Goal: Task Accomplishment & Management: Manage account settings

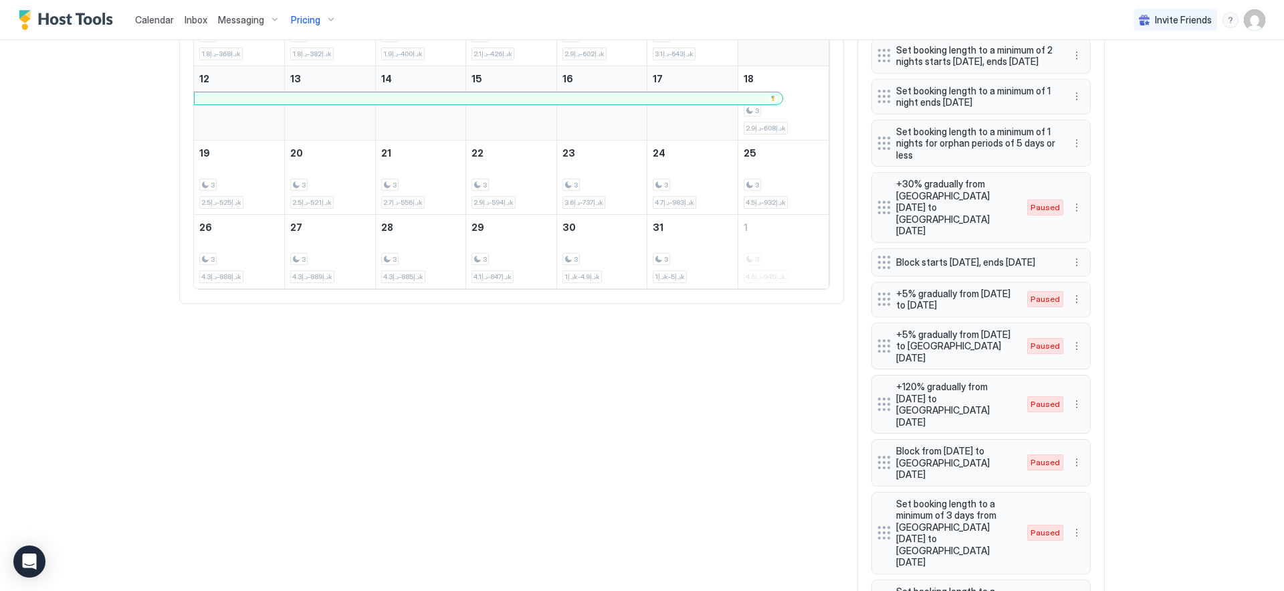
scroll to position [257, 770]
click at [679, 94] on div at bounding box center [488, 98] width 577 height 8
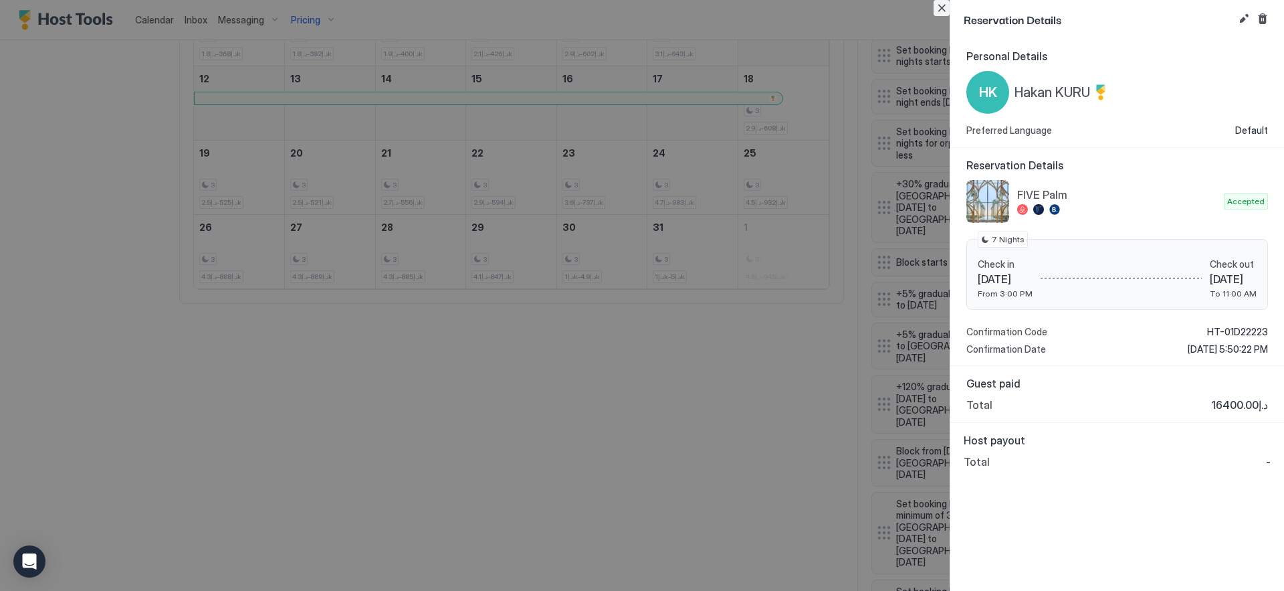
click at [942, 4] on button "Close" at bounding box center [942, 8] width 16 height 16
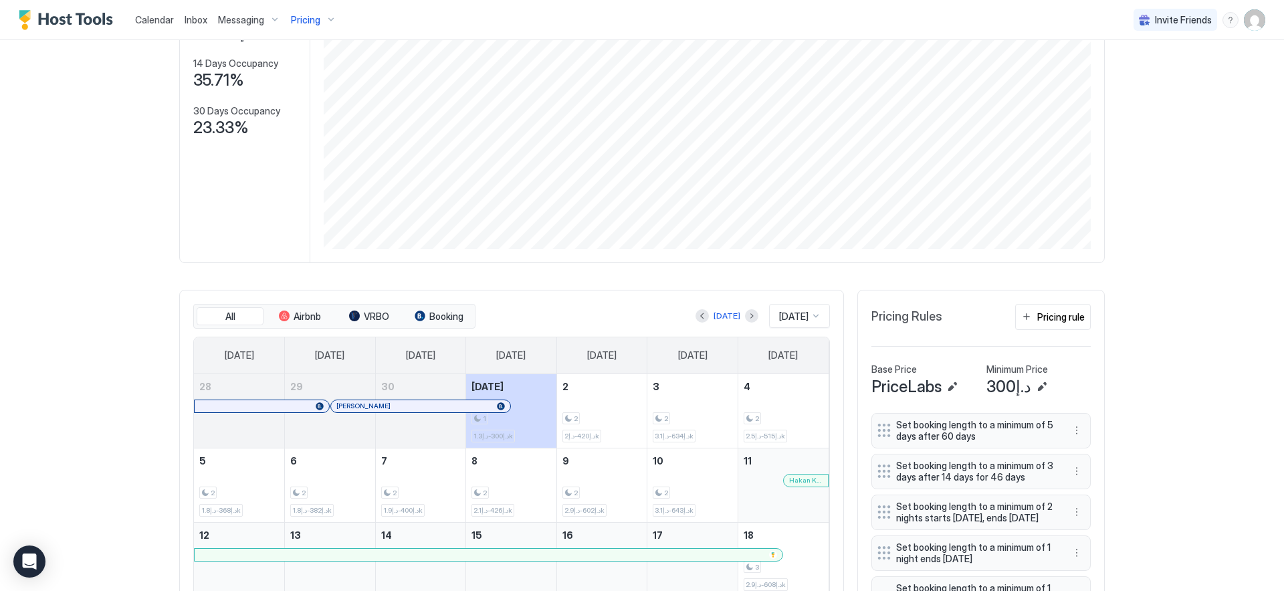
scroll to position [158, 0]
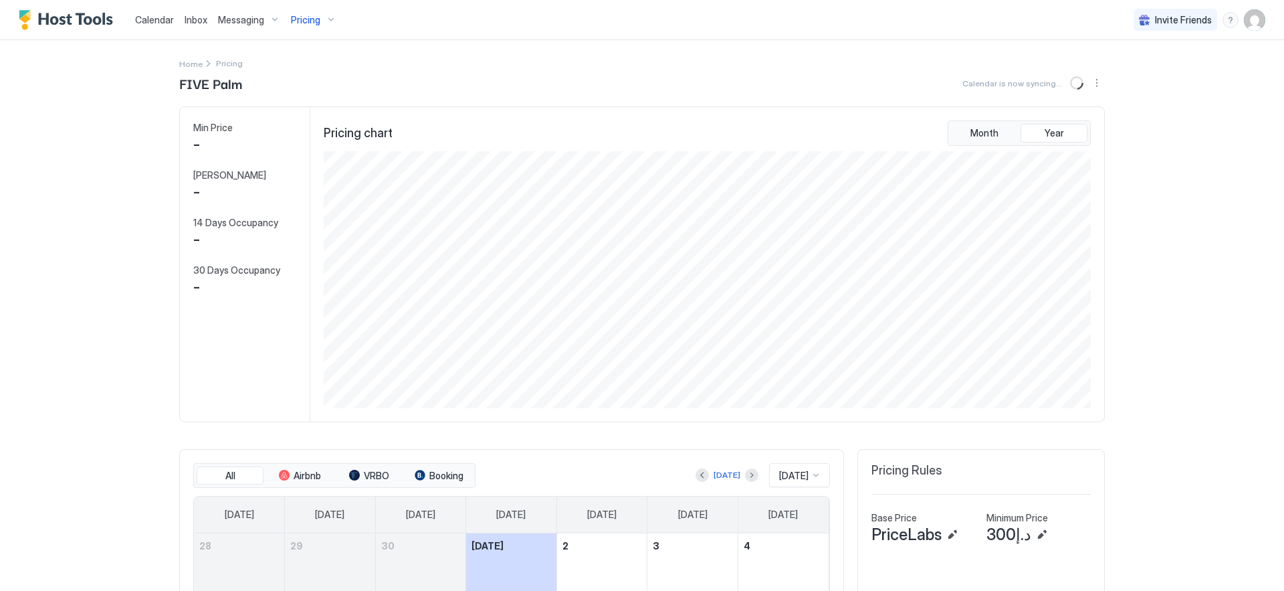
scroll to position [257, 770]
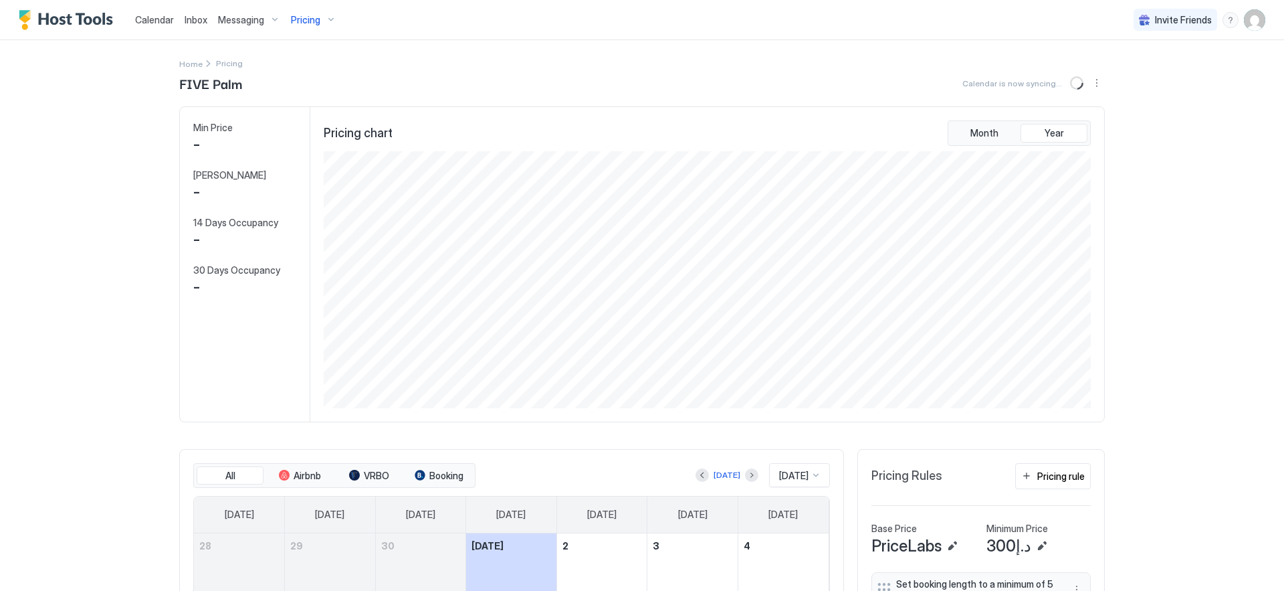
click at [331, 25] on div "Pricing" at bounding box center [314, 20] width 56 height 23
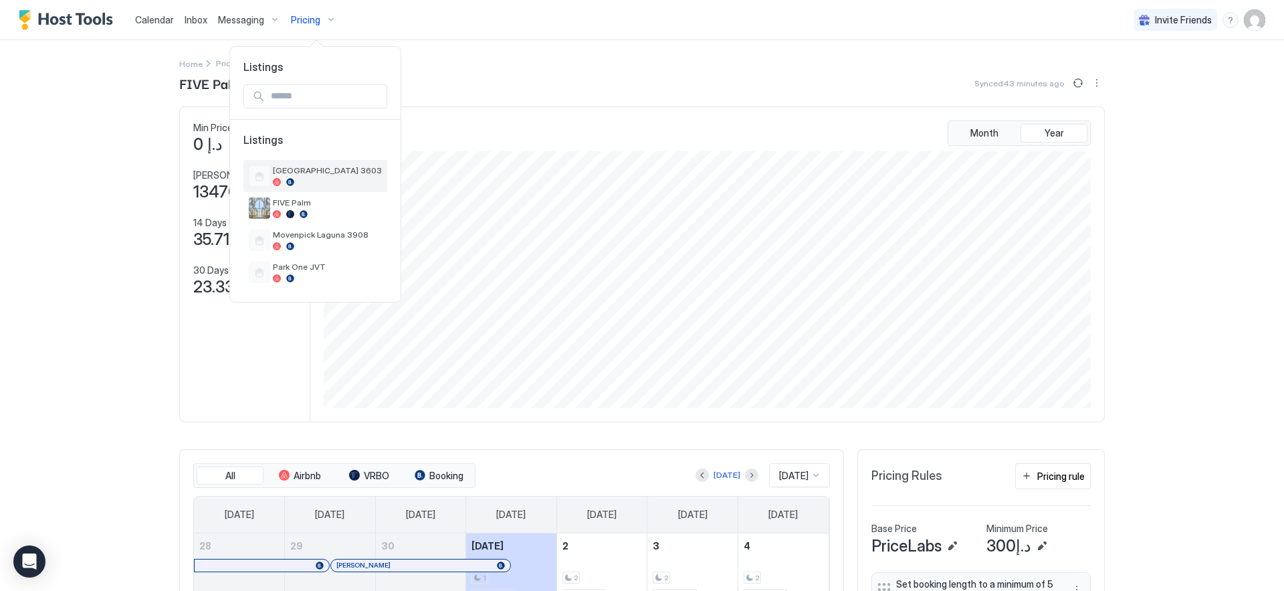
click at [320, 177] on div "[GEOGRAPHIC_DATA] 3603" at bounding box center [327, 175] width 109 height 21
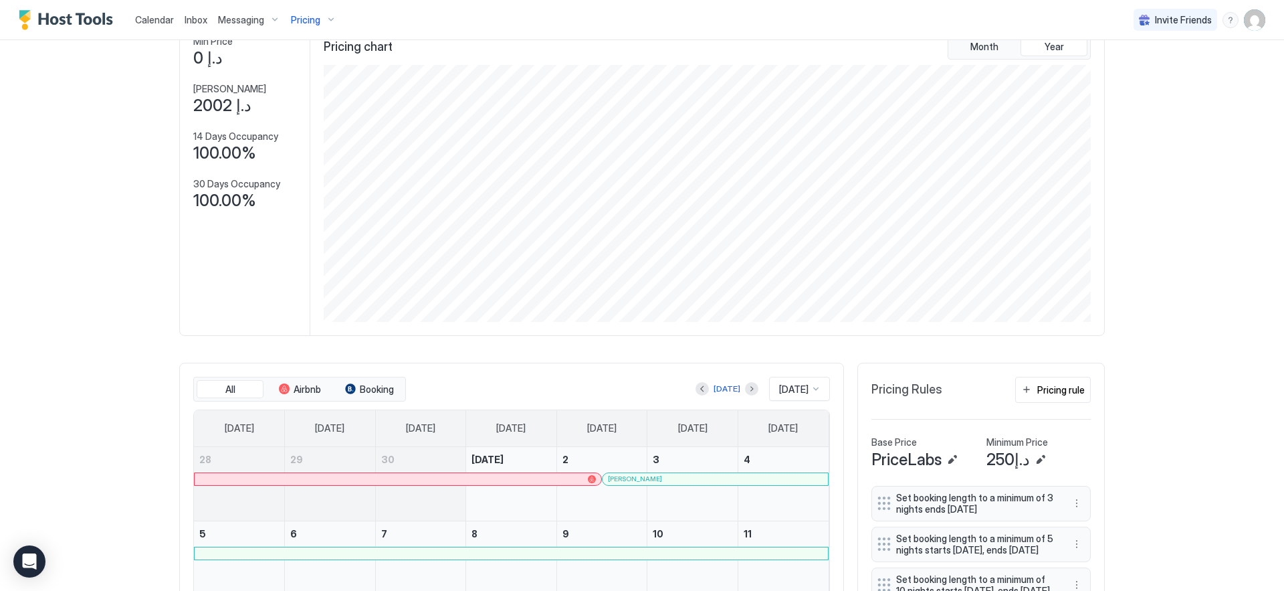
scroll to position [455, 0]
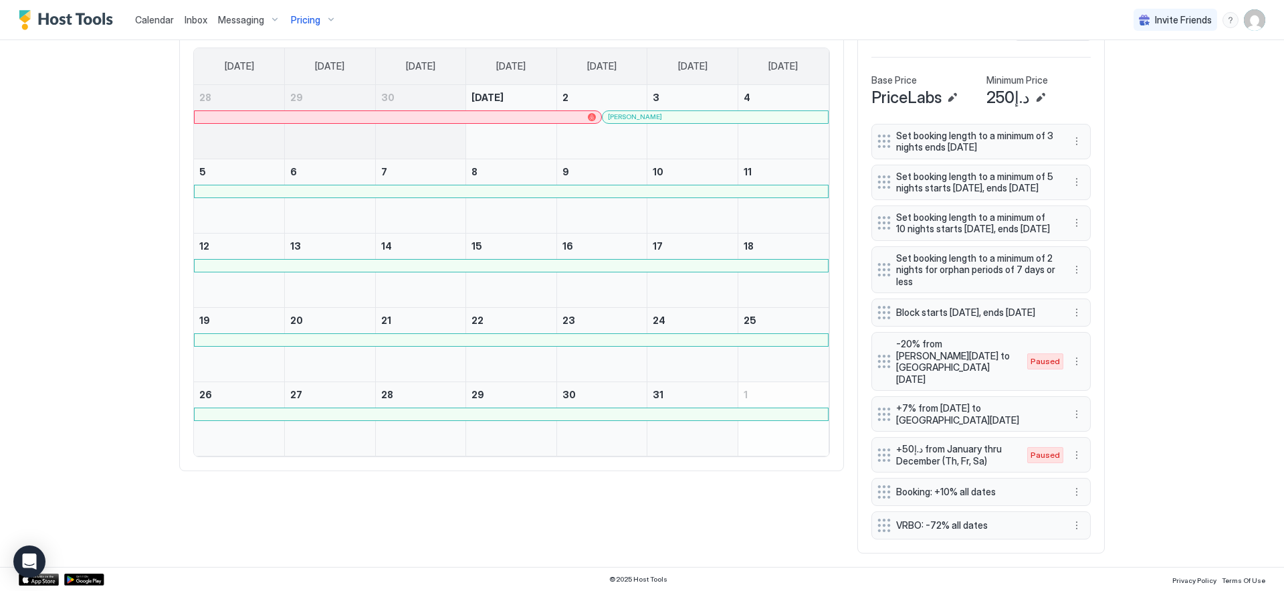
click at [693, 185] on div at bounding box center [511, 191] width 633 height 12
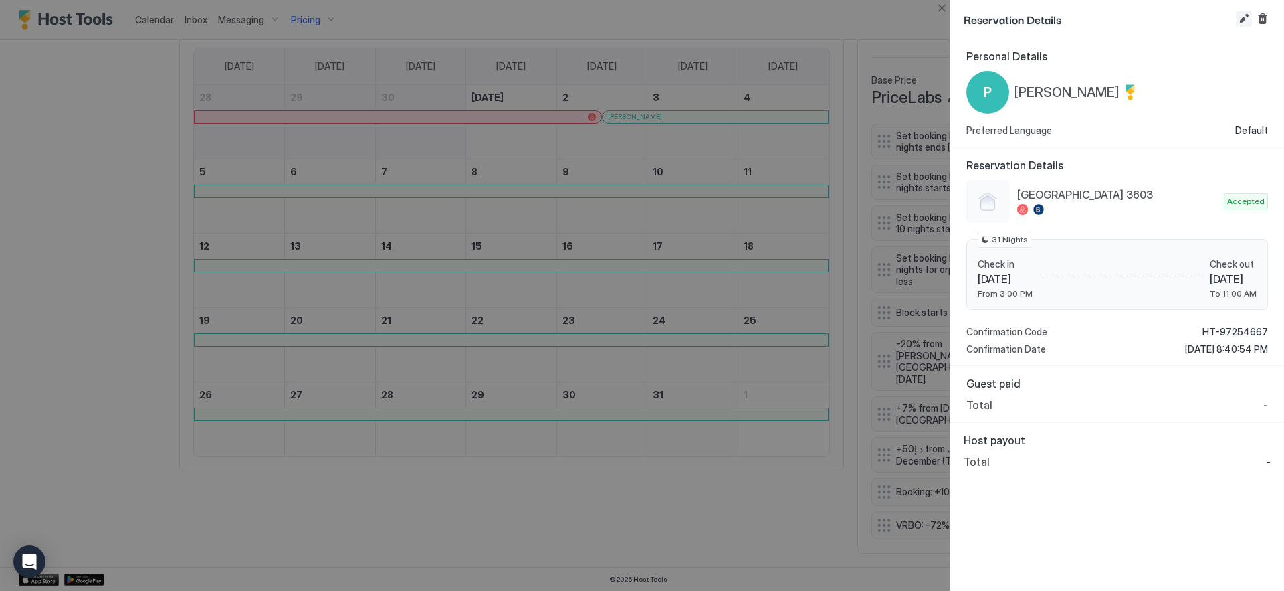
click at [1247, 17] on button "Edit reservation" at bounding box center [1244, 19] width 16 height 16
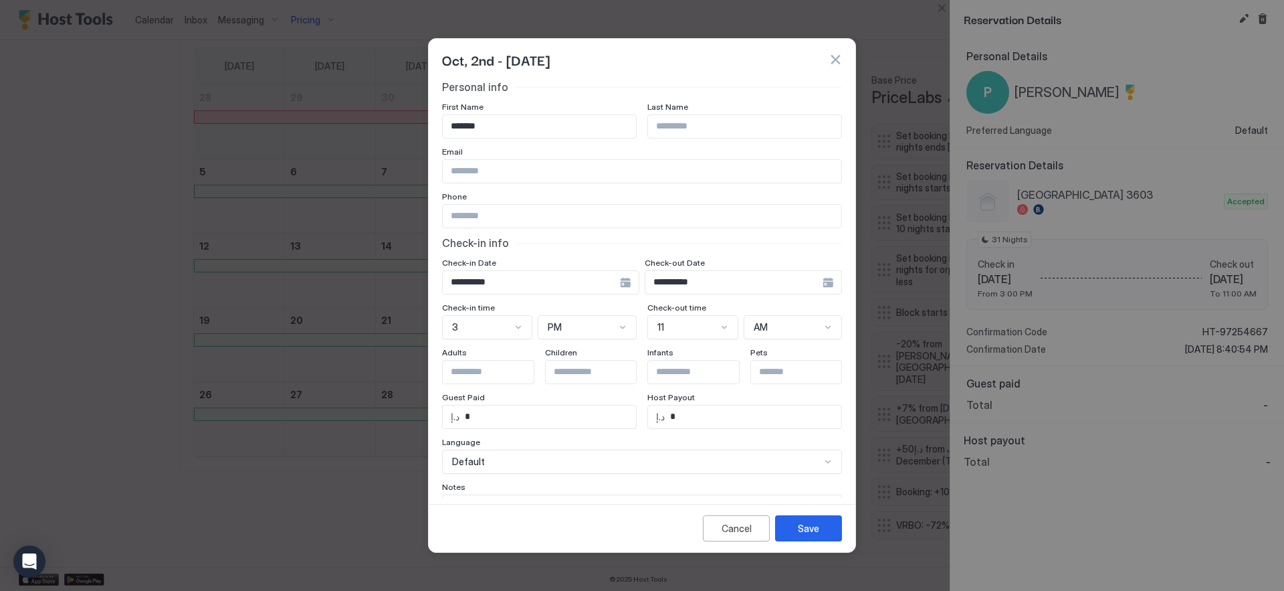
click at [728, 284] on input "**********" at bounding box center [733, 282] width 177 height 23
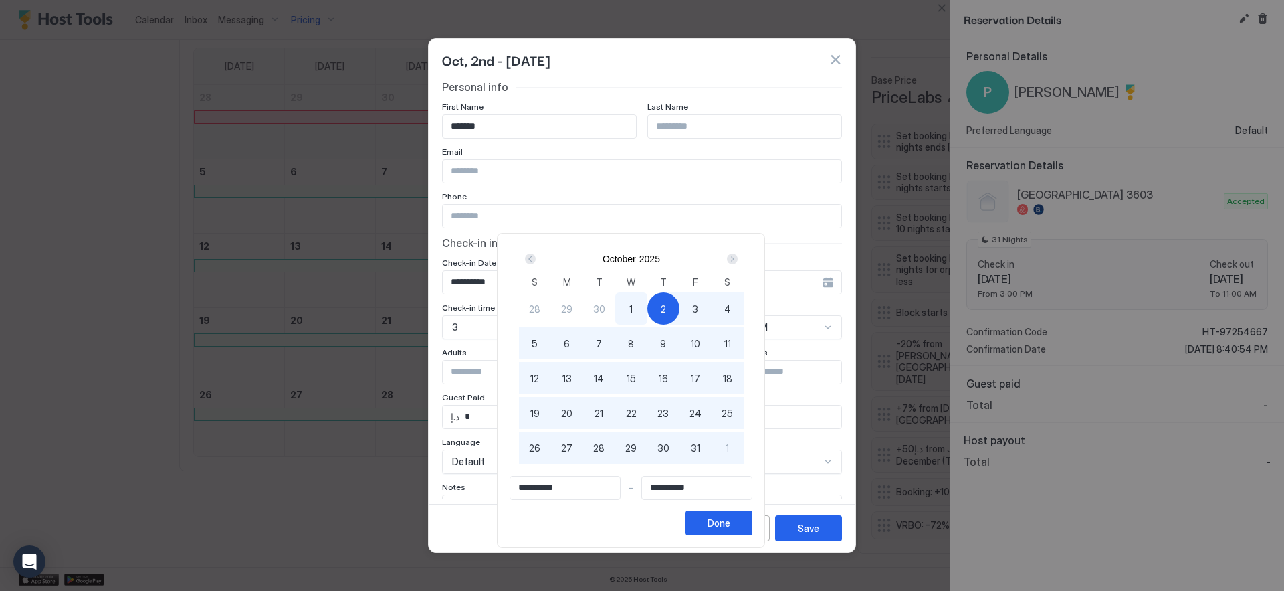
click at [666, 304] on span "2" at bounding box center [663, 309] width 5 height 14
click at [733, 263] on div "Next" at bounding box center [732, 259] width 16 height 16
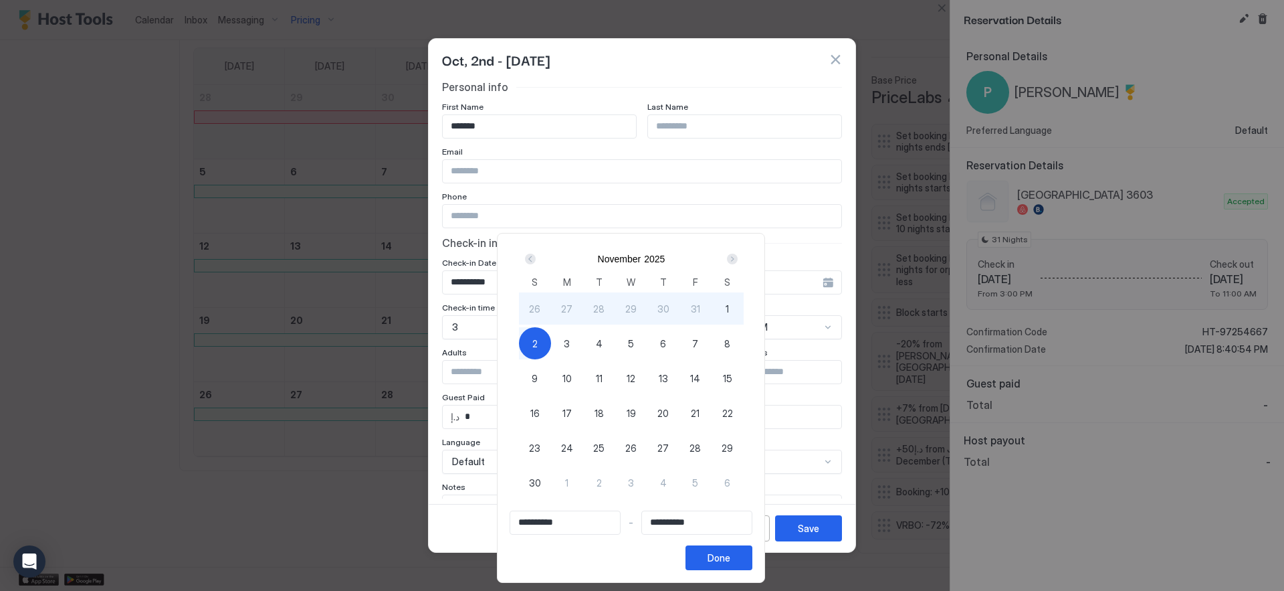
click at [615, 312] on div "28" at bounding box center [599, 308] width 32 height 32
type input "**********"
click at [532, 257] on div "Prev" at bounding box center [530, 258] width 11 height 11
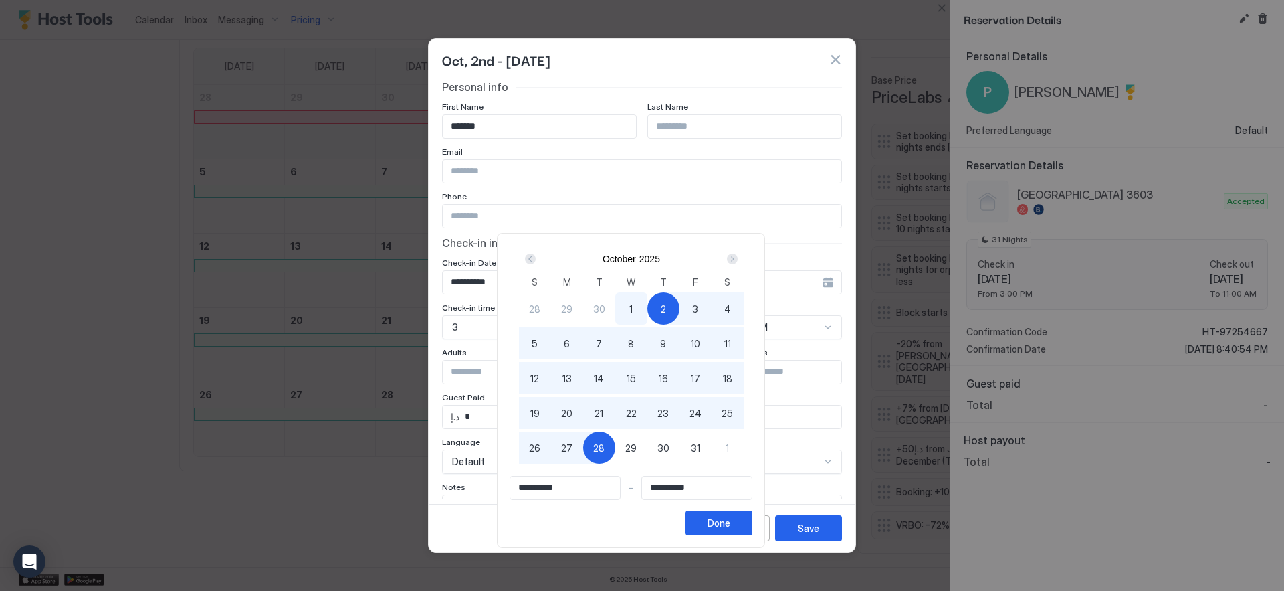
click at [661, 312] on div "2" at bounding box center [663, 308] width 32 height 32
click at [653, 377] on div "16" at bounding box center [663, 378] width 32 height 32
type input "**********"
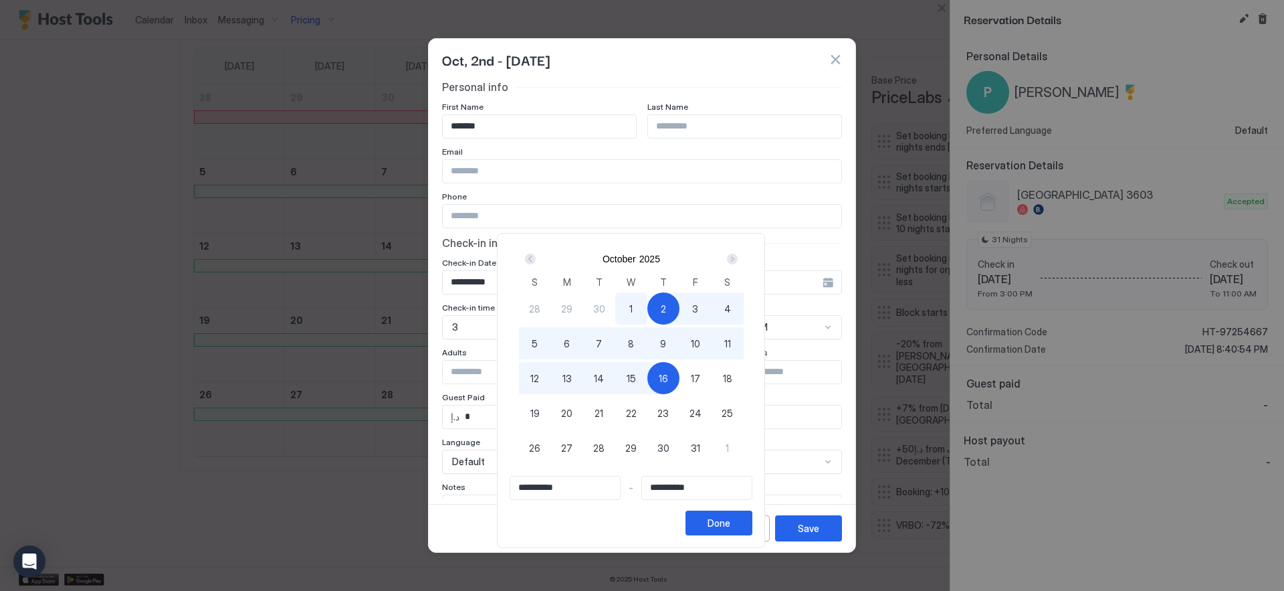
click at [670, 316] on div "2" at bounding box center [663, 308] width 32 height 32
click at [691, 342] on div "10" at bounding box center [695, 343] width 32 height 32
type input "**********"
click at [721, 517] on div "Done" at bounding box center [719, 523] width 23 height 14
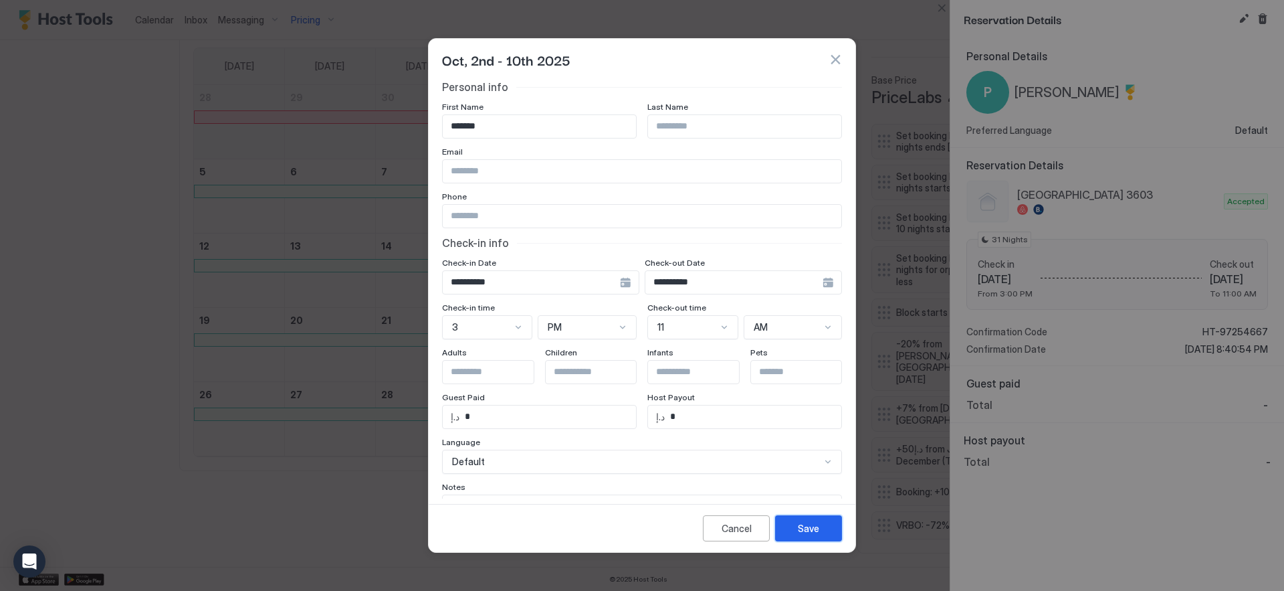
click at [805, 532] on div "Save" at bounding box center [808, 528] width 21 height 14
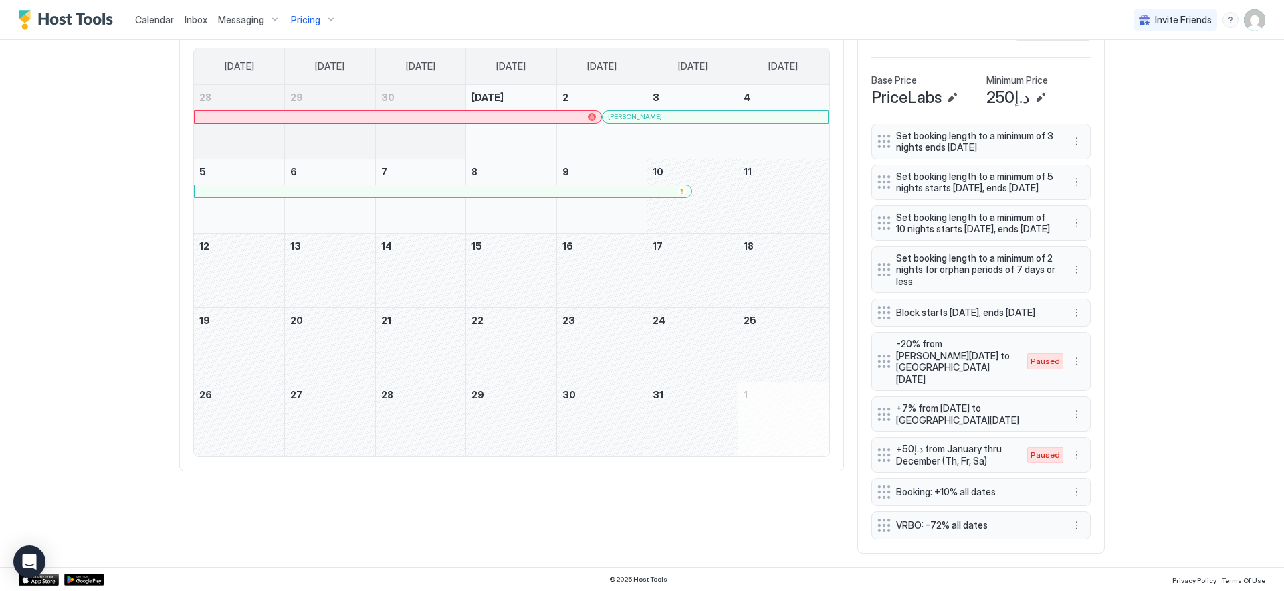
scroll to position [0, 0]
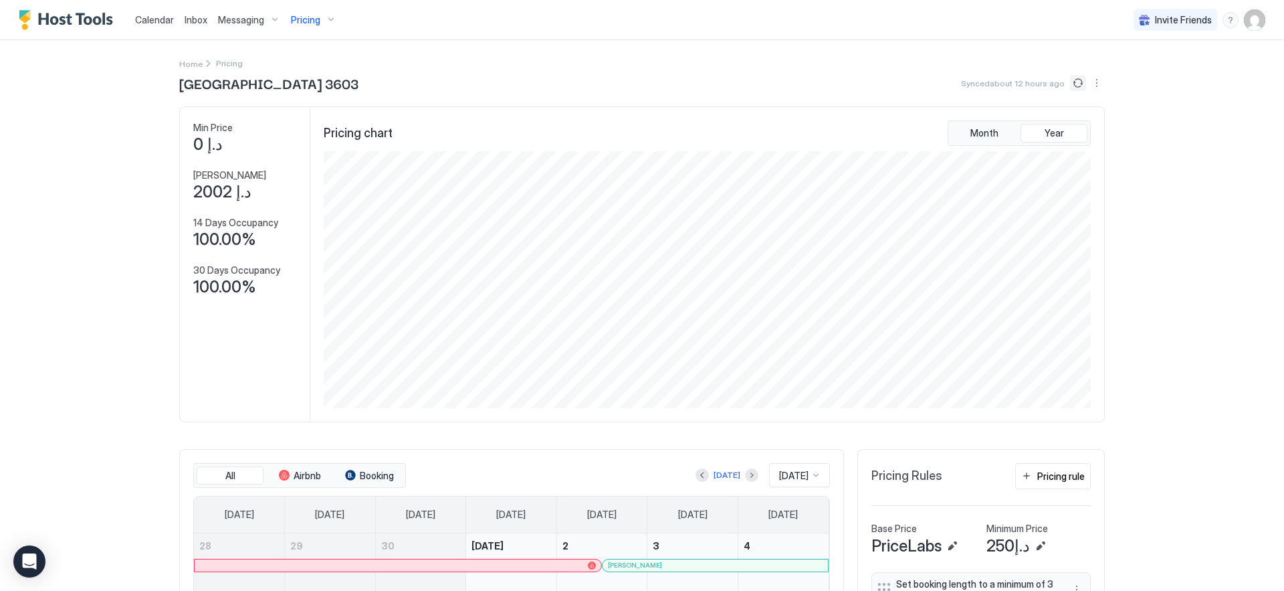
click at [1075, 84] on button "Sync prices" at bounding box center [1078, 83] width 16 height 16
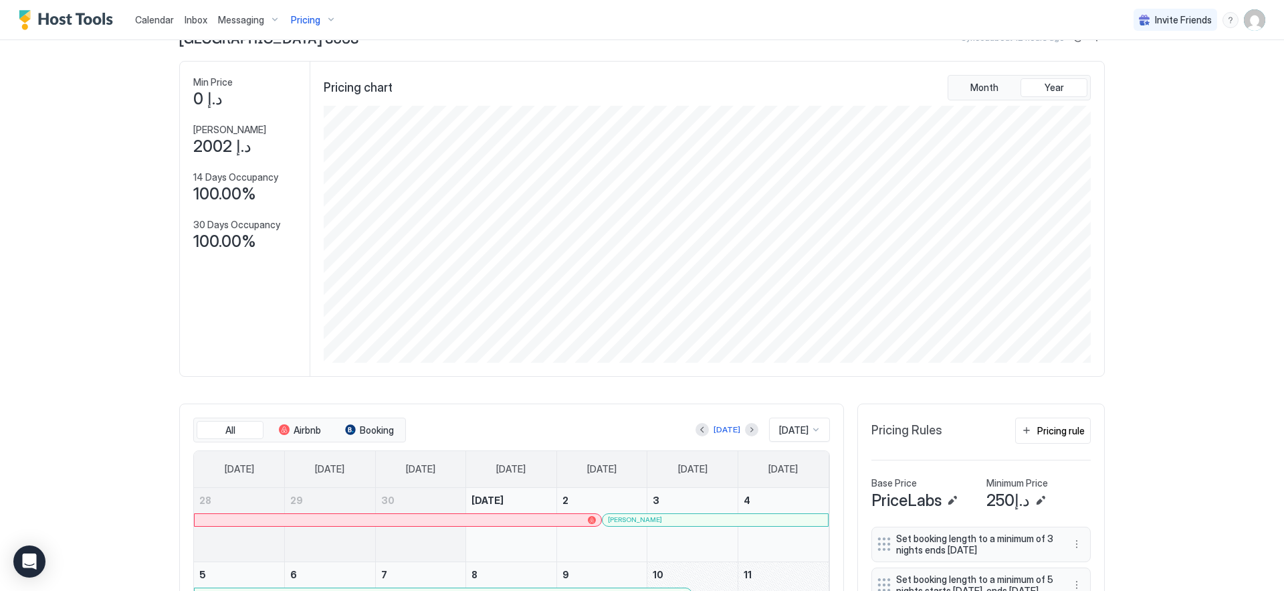
scroll to position [376, 0]
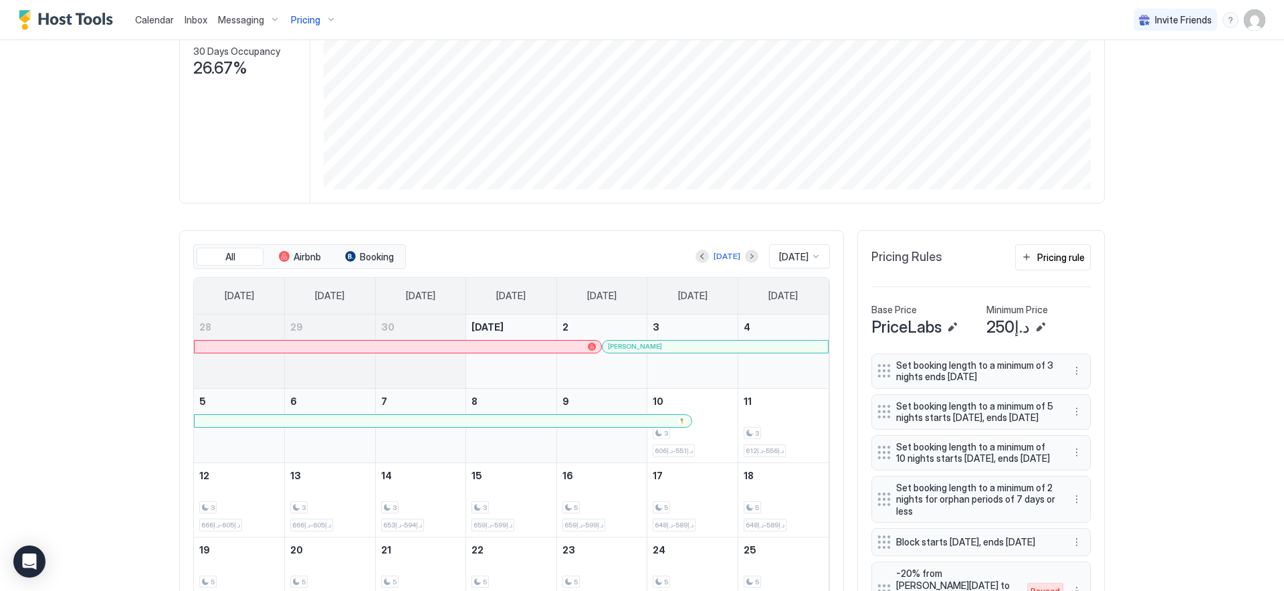
scroll to position [1, 0]
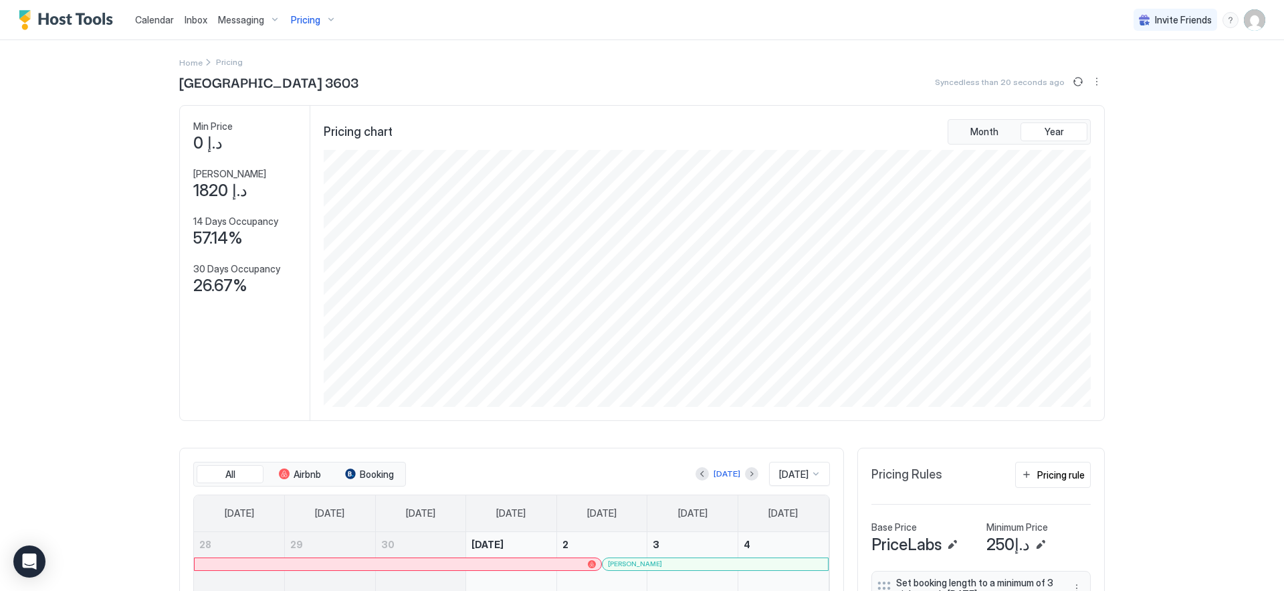
click at [318, 25] on div "Pricing" at bounding box center [314, 20] width 56 height 23
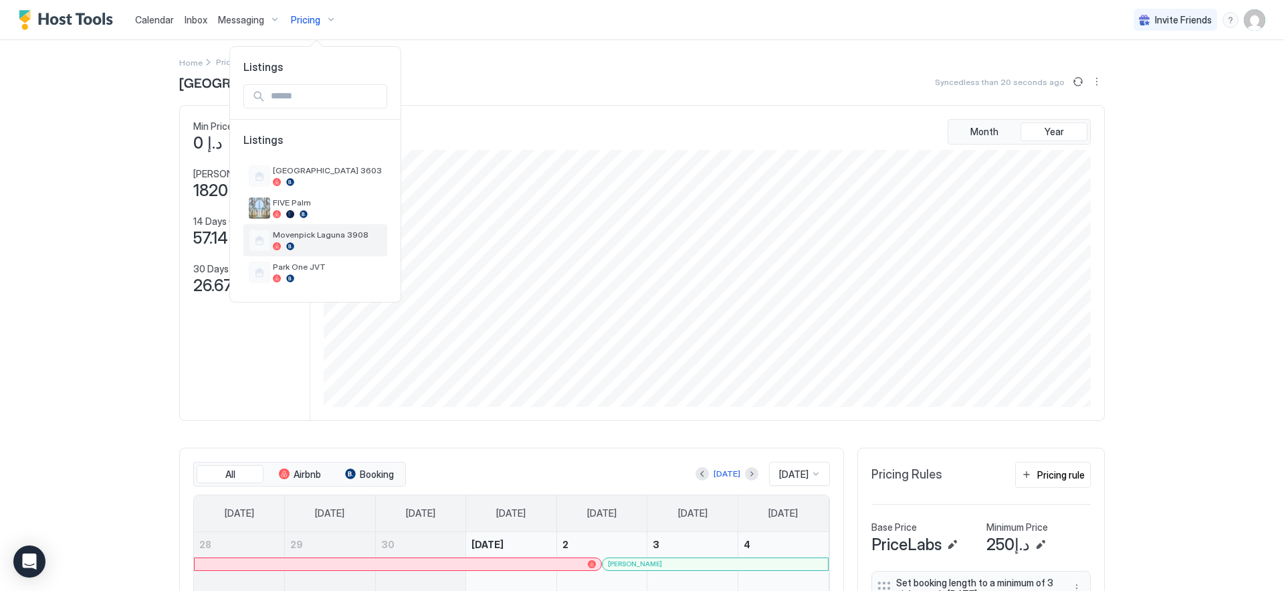
click at [327, 233] on span "Movenpick Laguna 3908" at bounding box center [327, 234] width 109 height 10
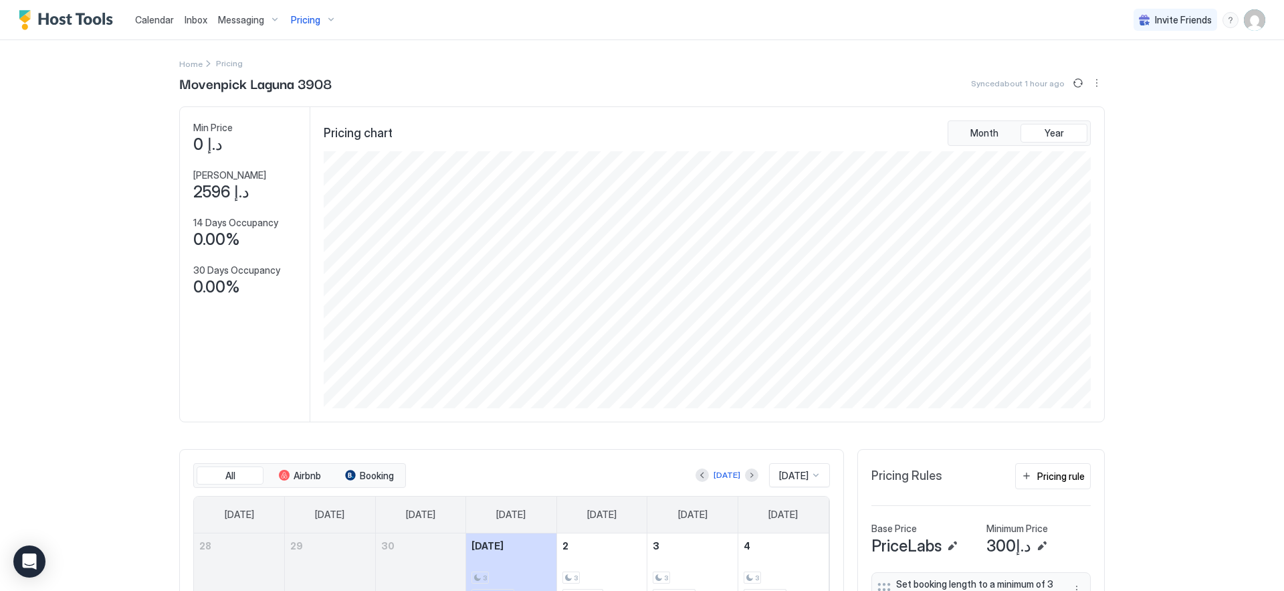
click at [305, 9] on div "Pricing" at bounding box center [314, 20] width 56 height 23
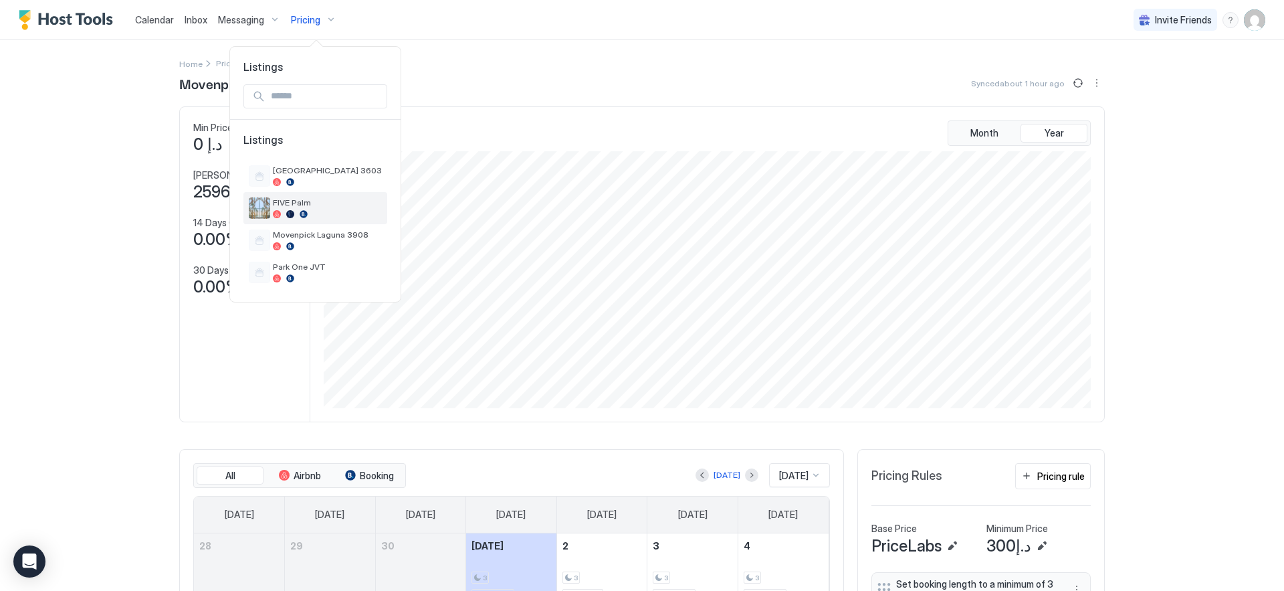
click at [318, 215] on div at bounding box center [327, 214] width 109 height 8
